Goal: Information Seeking & Learning: Learn about a topic

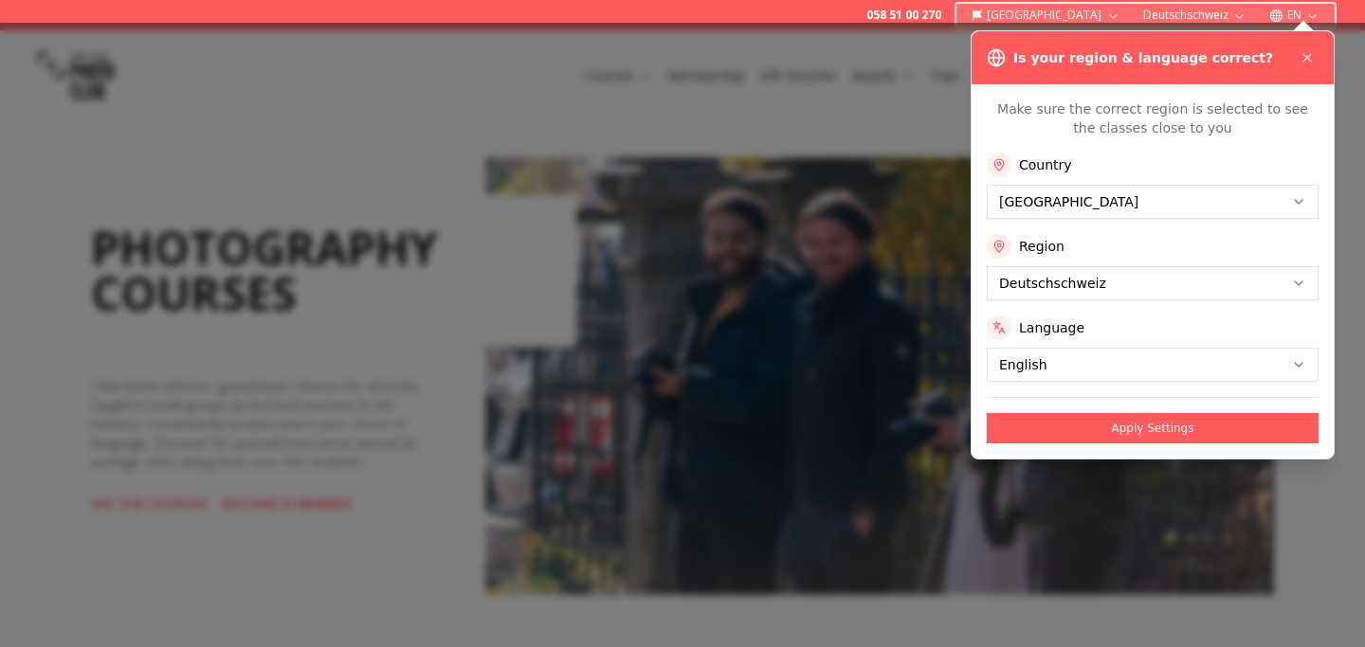
click at [1152, 438] on button "Apply Settings" at bounding box center [1153, 428] width 332 height 30
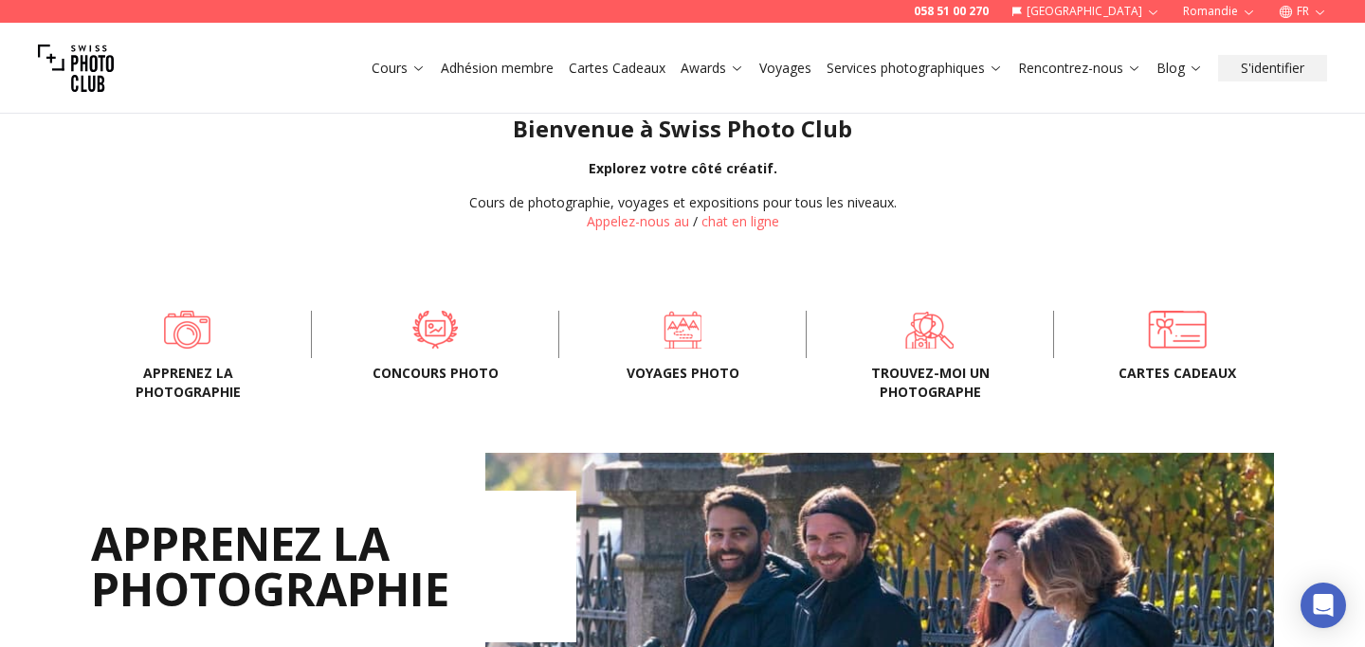
scroll to position [474, 0]
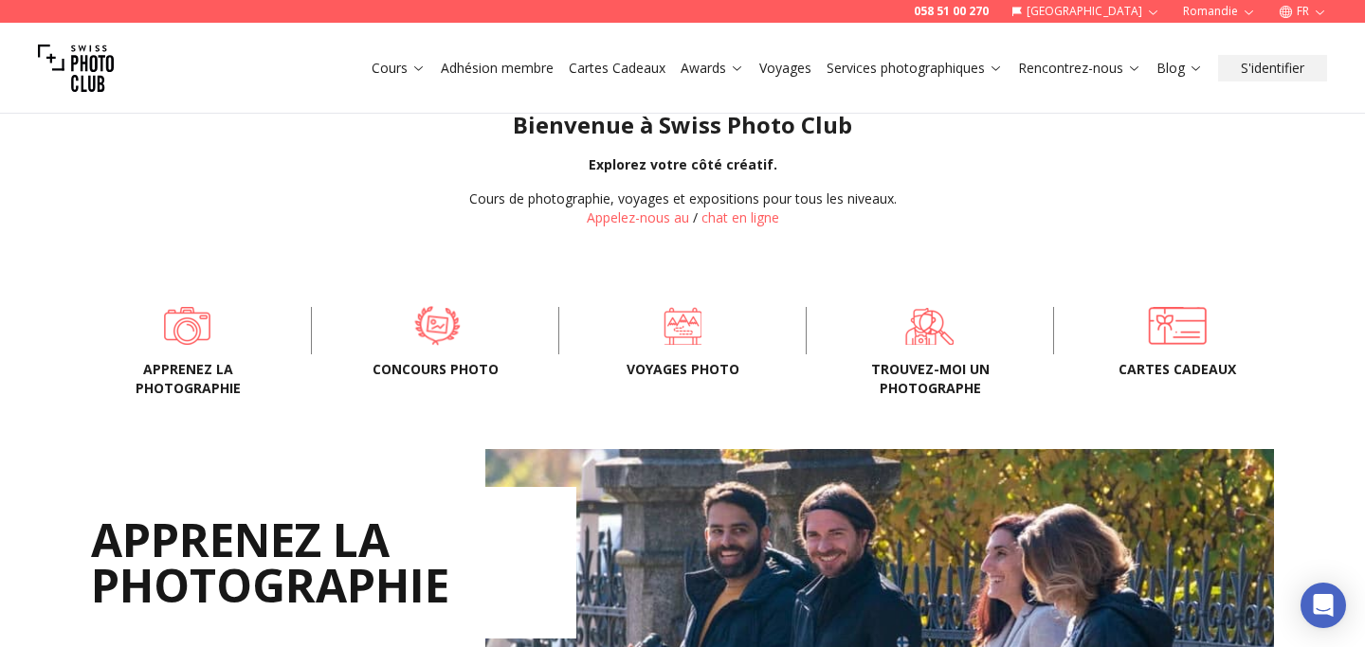
click at [440, 336] on span at bounding box center [437, 326] width 189 height 57
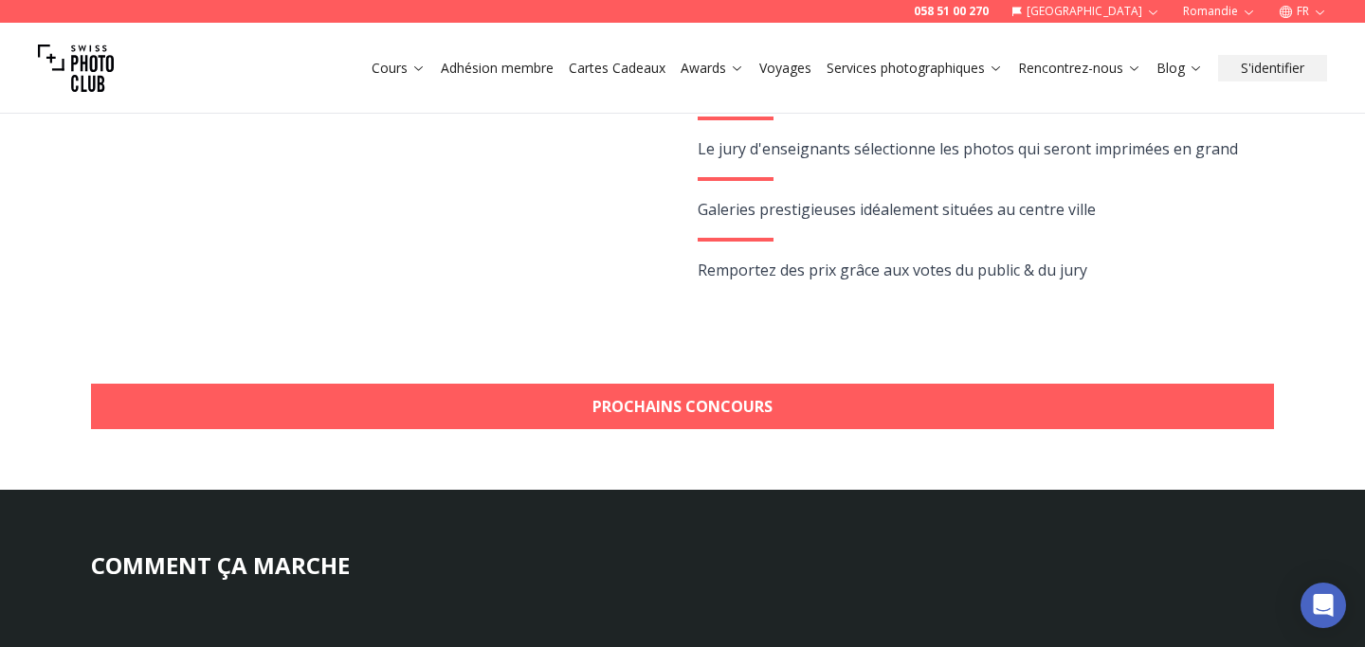
scroll to position [537, 0]
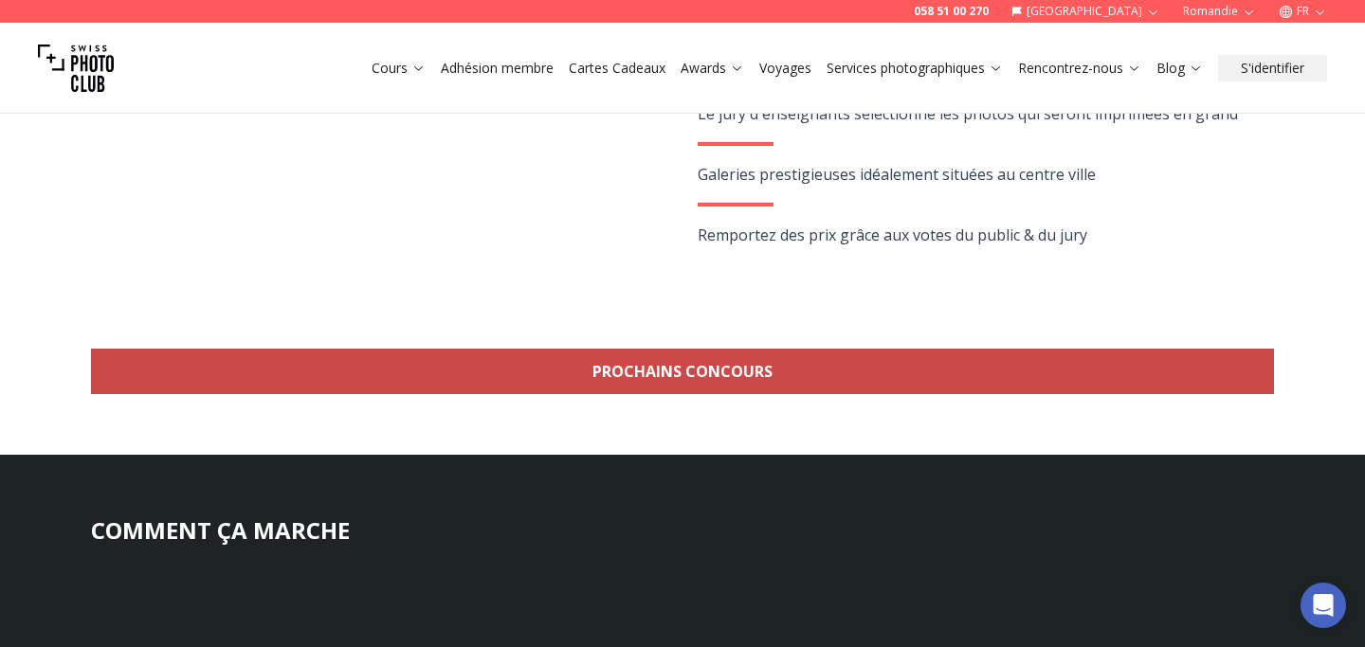
click at [753, 380] on link "Prochains concours" at bounding box center [682, 372] width 1183 height 46
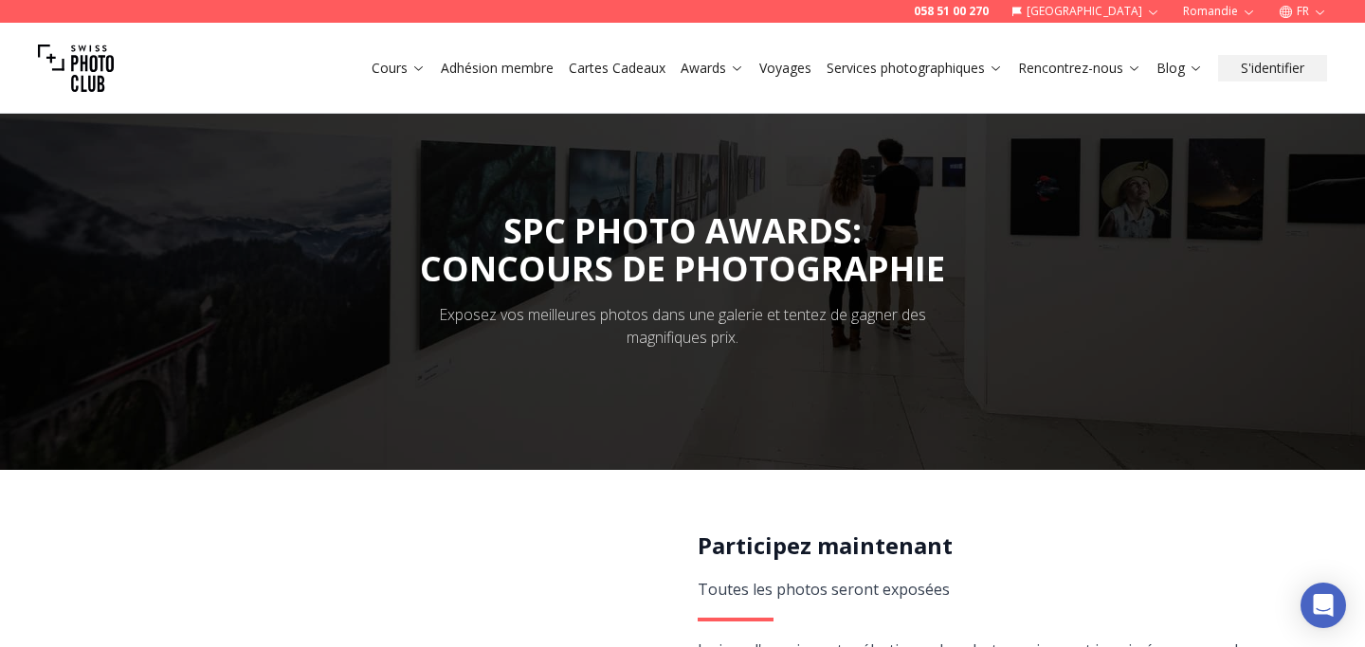
click at [386, 64] on link "Cours" at bounding box center [399, 68] width 54 height 19
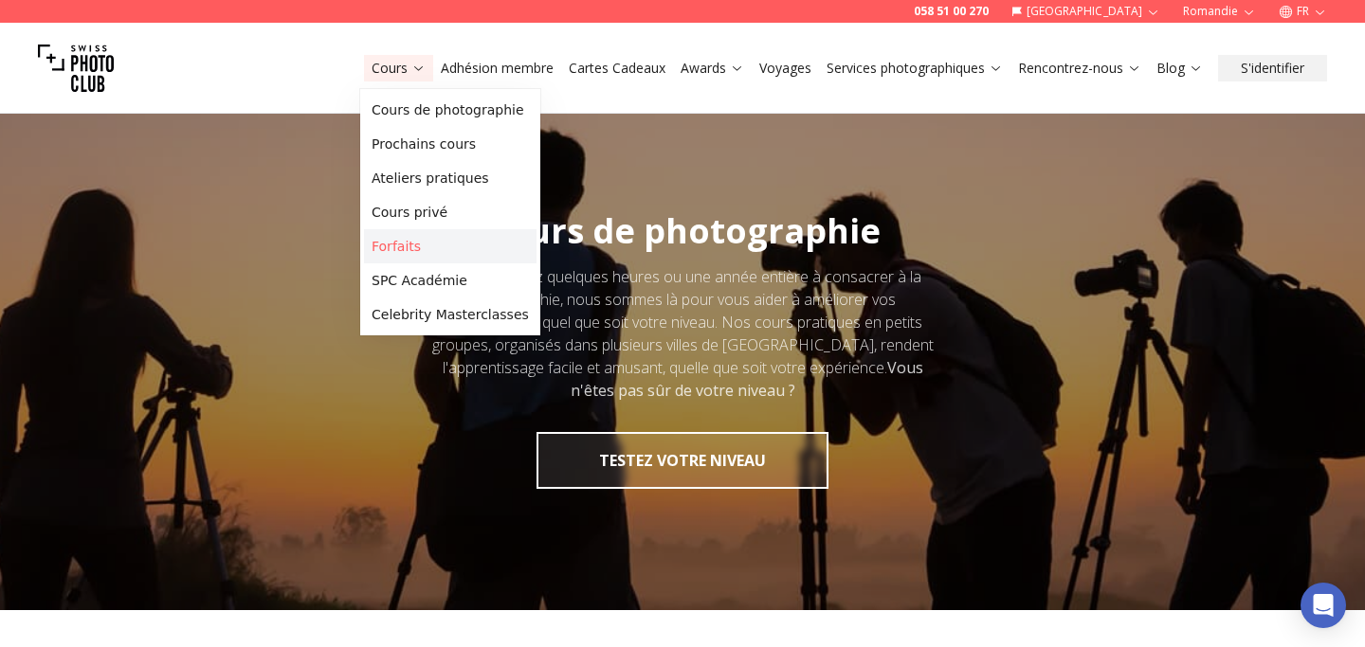
click at [465, 250] on link "Forfaits" at bounding box center [450, 246] width 173 height 34
